Goal: Task Accomplishment & Management: Manage account settings

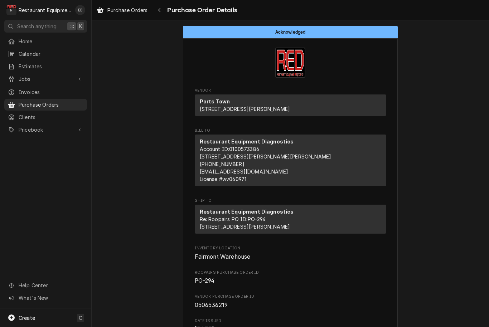
scroll to position [0, 0]
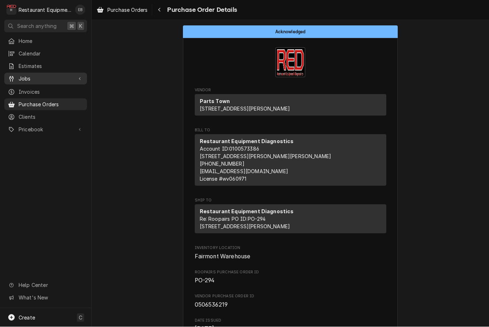
click at [70, 75] on span "Jobs" at bounding box center [46, 79] width 54 height 8
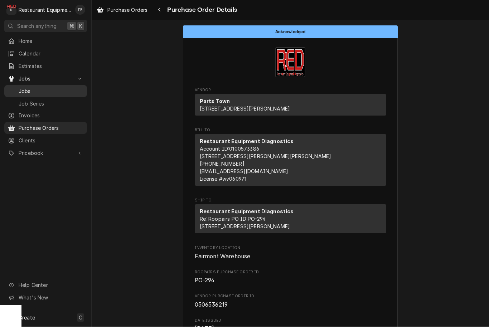
click at [51, 90] on span "Jobs" at bounding box center [51, 92] width 65 height 8
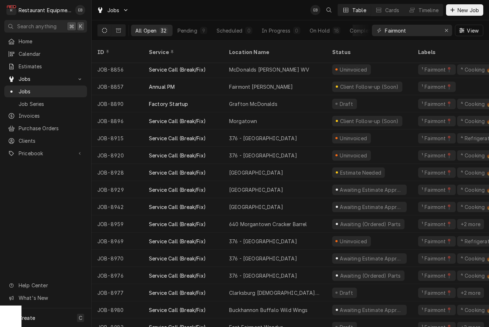
scroll to position [277, 0]
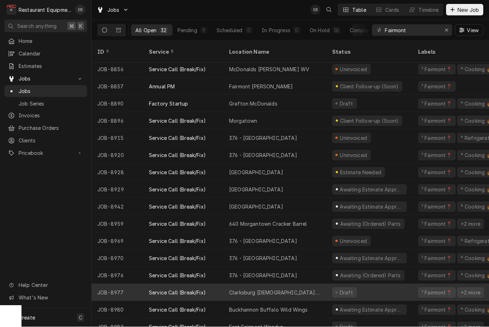
click at [318, 286] on div "Clarksburg [DEMOGRAPHIC_DATA]-fil-A" at bounding box center [274, 292] width 103 height 17
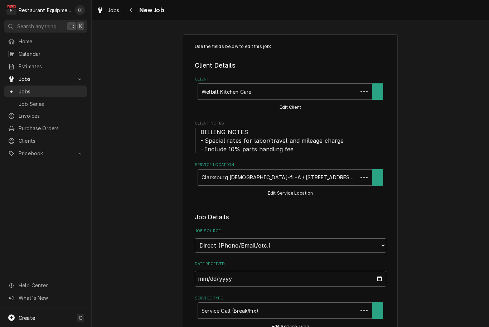
type textarea "x"
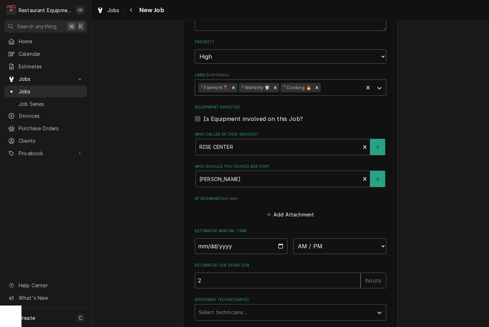
scroll to position [1143, 0]
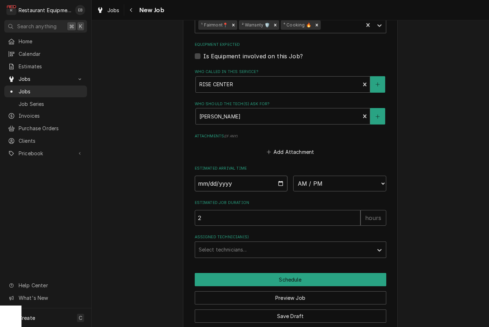
type input "2025-09-23"
click at [263, 176] on input "2025-09-23" at bounding box center [241, 184] width 93 height 16
type textarea "x"
select select "08:30:00"
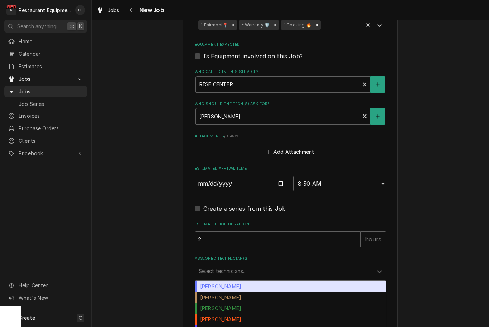
click at [270, 265] on div "Assigned Technician(s)" at bounding box center [283, 271] width 171 height 13
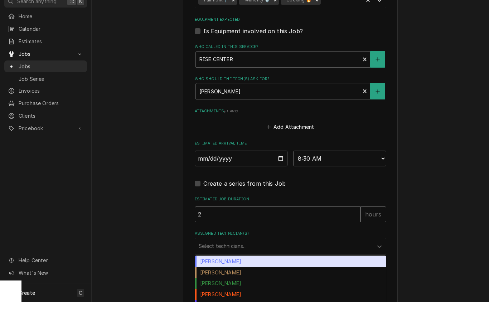
scroll to position [0, 0]
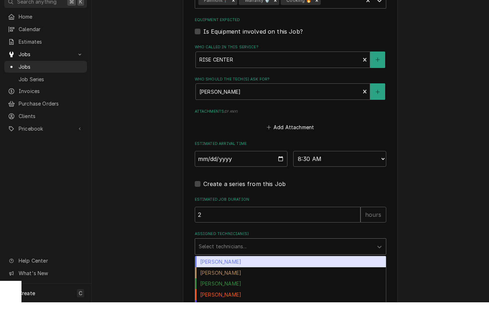
click at [257, 281] on div "Bryan Sanders" at bounding box center [290, 286] width 191 height 11
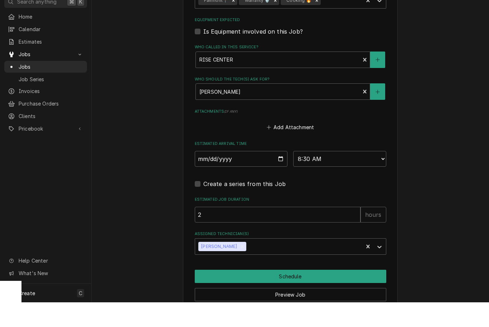
type textarea "x"
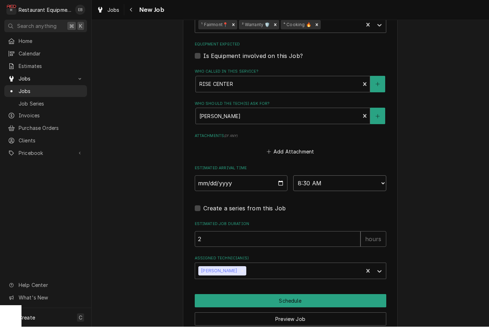
select select "08:00:00"
type textarea "x"
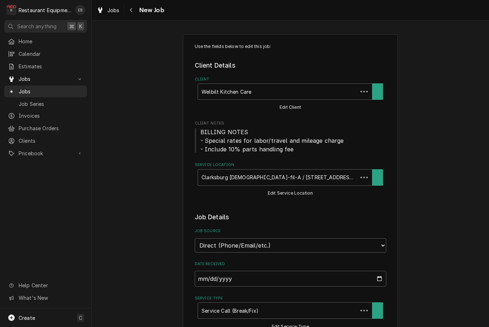
type textarea "x"
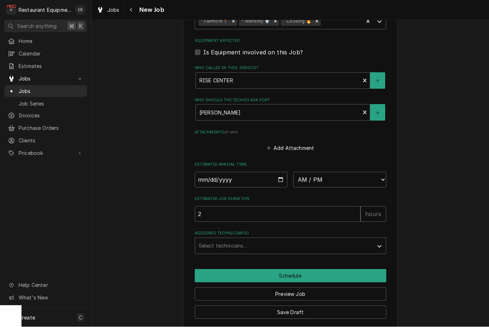
scroll to position [1146, 0]
type input "[DATE]"
click at [251, 172] on input "[DATE]" at bounding box center [241, 180] width 93 height 16
type textarea "x"
select select "08:00:00"
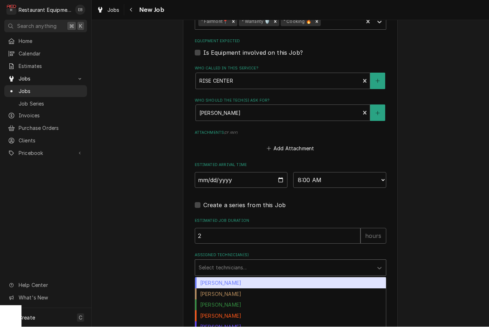
click at [262, 264] on div "Assigned Technician(s)" at bounding box center [283, 267] width 171 height 13
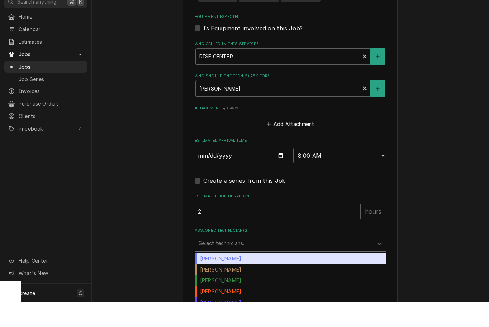
click at [256, 278] on div "[PERSON_NAME]" at bounding box center [290, 283] width 191 height 11
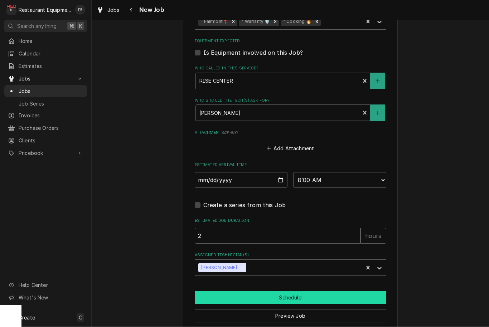
click at [268, 291] on button "Schedule" at bounding box center [290, 297] width 191 height 13
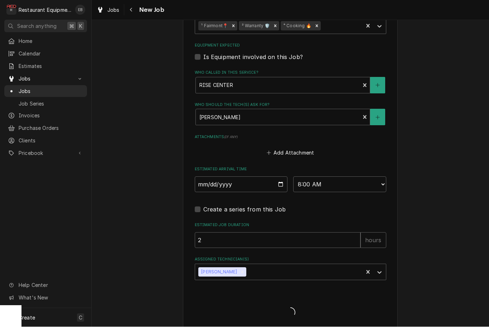
type textarea "x"
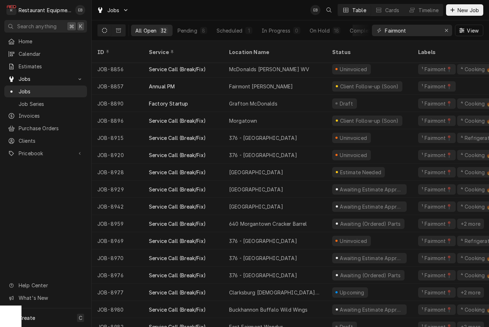
scroll to position [277, 0]
